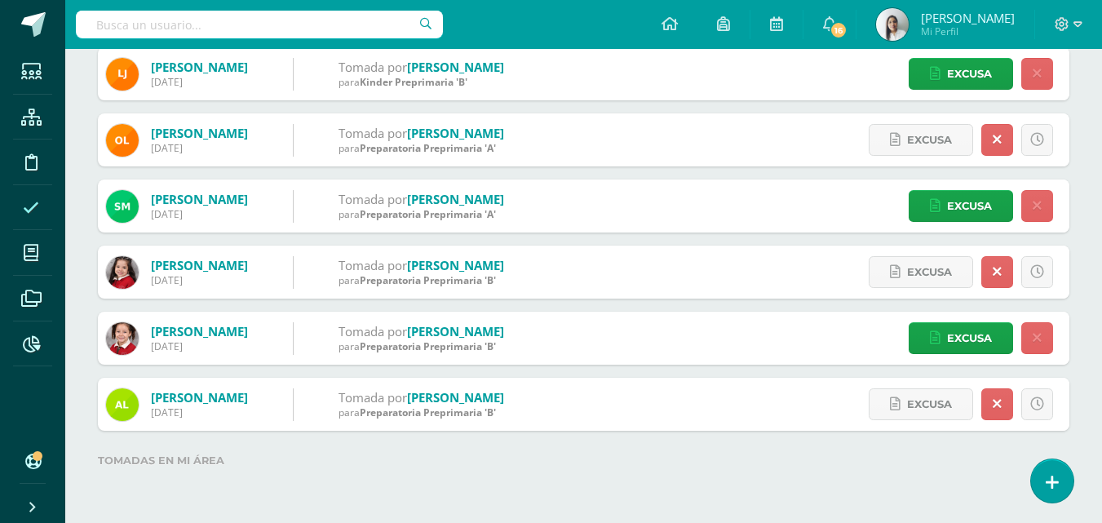
scroll to position [1042, 0]
click at [196, 19] on input "text" at bounding box center [259, 25] width 367 height 28
type input "CAMILA"
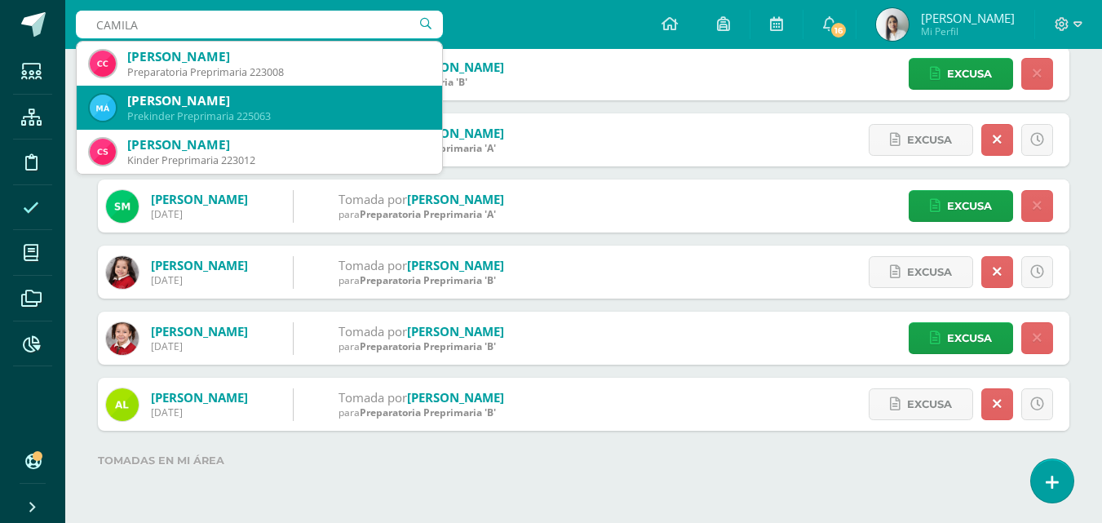
click at [212, 104] on div "[PERSON_NAME]" at bounding box center [278, 100] width 302 height 17
